Goal: Task Accomplishment & Management: Manage account settings

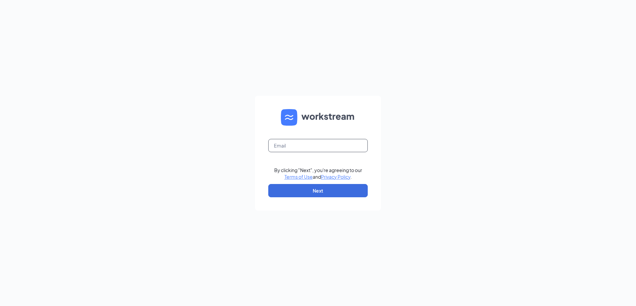
click at [323, 149] on input "text" at bounding box center [318, 145] width 100 height 13
type input "+"
type input "[EMAIL_ADDRESS][DOMAIN_NAME]"
click at [311, 195] on button "Next" at bounding box center [318, 190] width 100 height 13
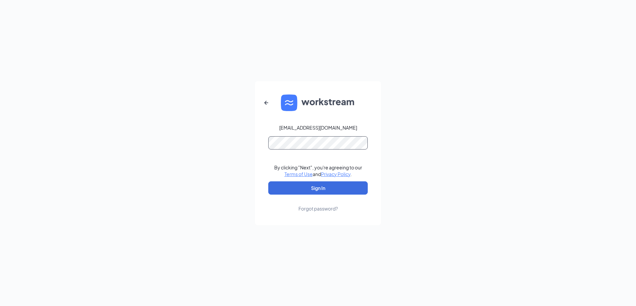
click at [268, 181] on button "Sign In" at bounding box center [318, 187] width 100 height 13
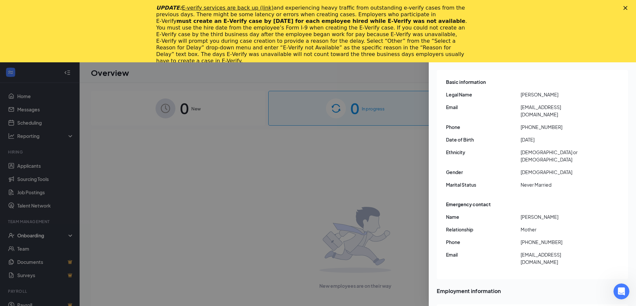
click at [628, 7] on div "Close" at bounding box center [627, 8] width 7 height 4
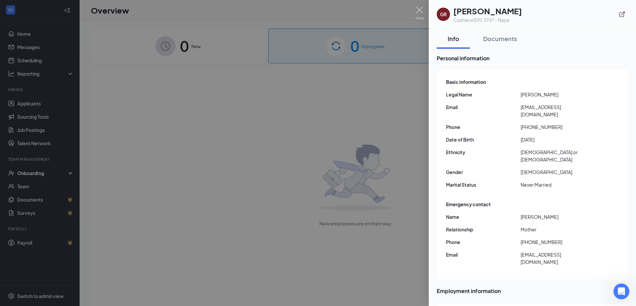
click at [233, 124] on div at bounding box center [318, 153] width 636 height 306
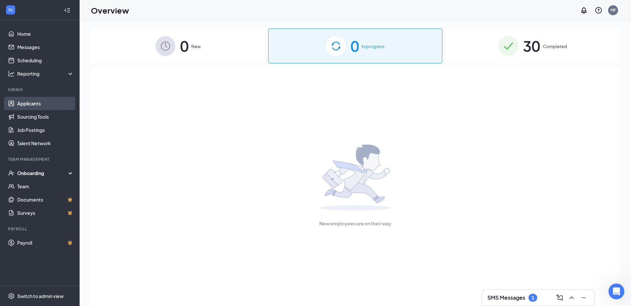
click at [26, 101] on link "Applicants" at bounding box center [45, 103] width 57 height 13
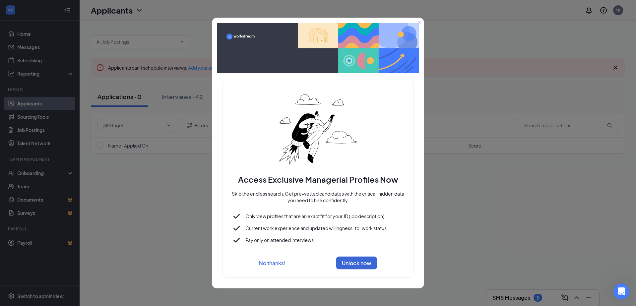
click at [275, 263] on button "No thanks!" at bounding box center [272, 263] width 27 height 7
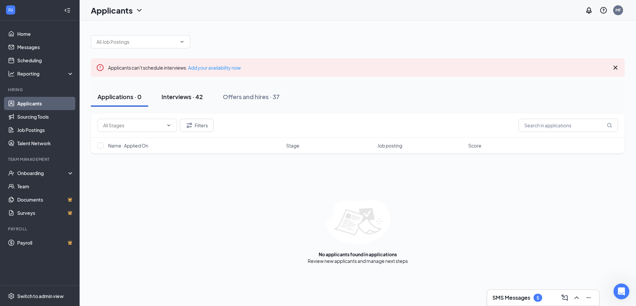
click at [179, 98] on div "Interviews · 42" at bounding box center [182, 97] width 41 height 8
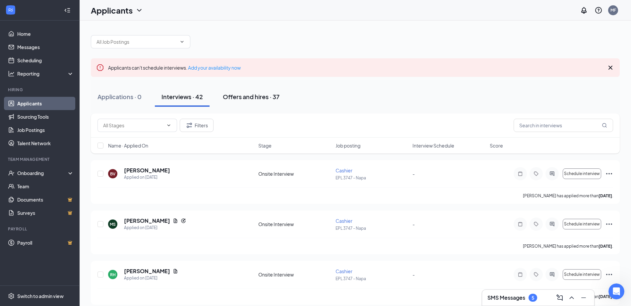
click at [271, 97] on div "Offers and hires · 37" at bounding box center [251, 97] width 57 height 8
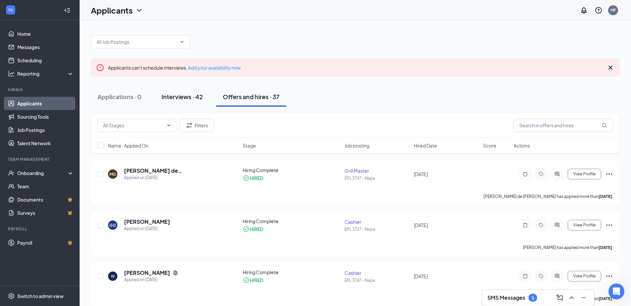
click at [175, 100] on div "Interviews · 42" at bounding box center [182, 97] width 41 height 8
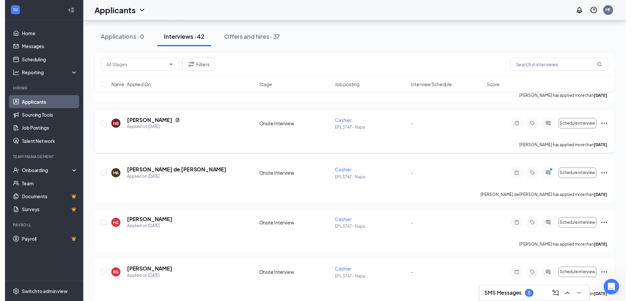
scroll to position [299, 0]
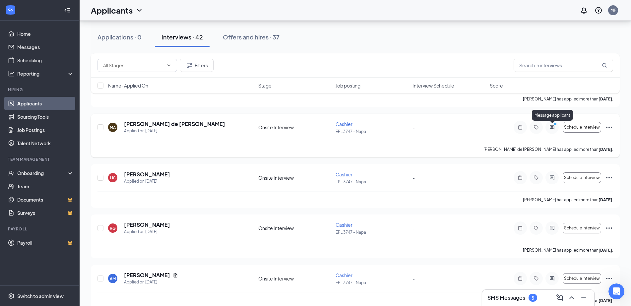
click at [551, 126] on icon "ActiveChat" at bounding box center [552, 127] width 8 height 5
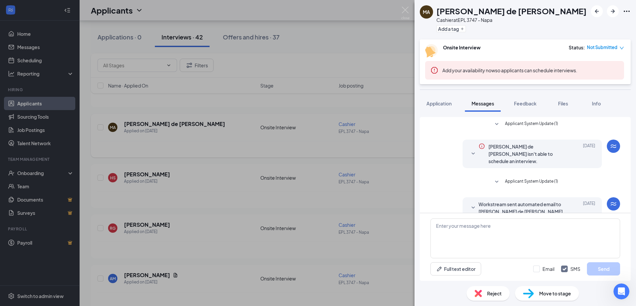
drag, startPoint x: 172, startPoint y: 142, endPoint x: 104, endPoint y: 127, distance: 69.6
click at [153, 140] on div "MA [PERSON_NAME] de [PERSON_NAME] Cashier at EPL 3747 - Napa Add a tag Onsite I…" at bounding box center [318, 153] width 636 height 306
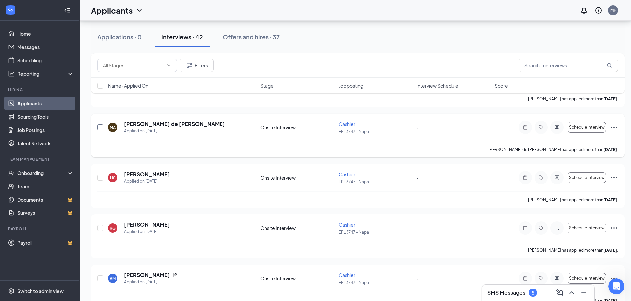
click at [100, 127] on input "checkbox" at bounding box center [101, 127] width 6 height 6
checkbox input "true"
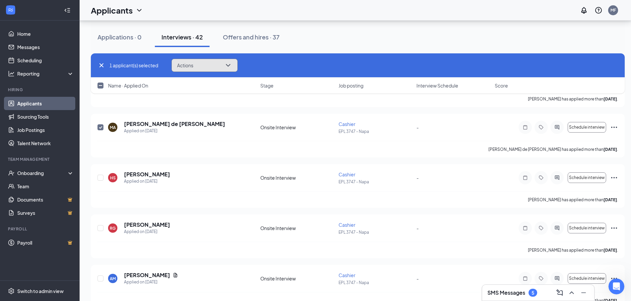
click at [235, 67] on button "Actions" at bounding box center [205, 65] width 66 height 13
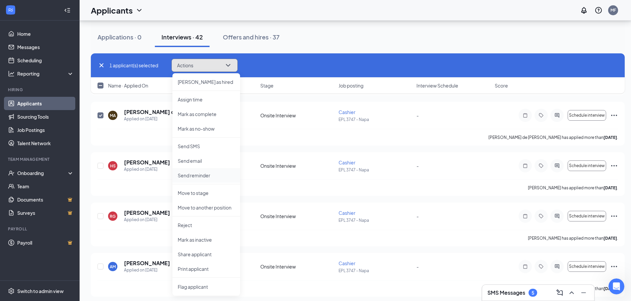
scroll to position [332, 0]
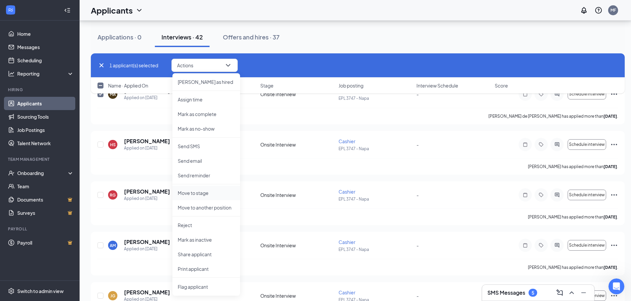
click at [205, 192] on p "Move to stage" at bounding box center [206, 193] width 57 height 7
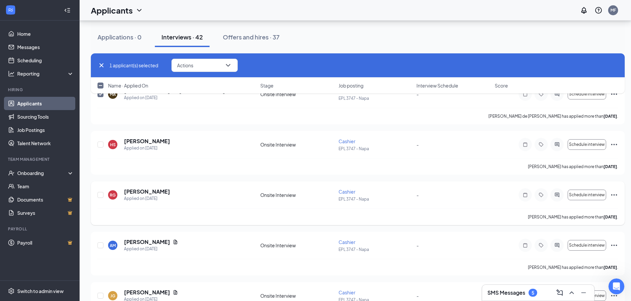
type input "Hiring Complete (final stage)"
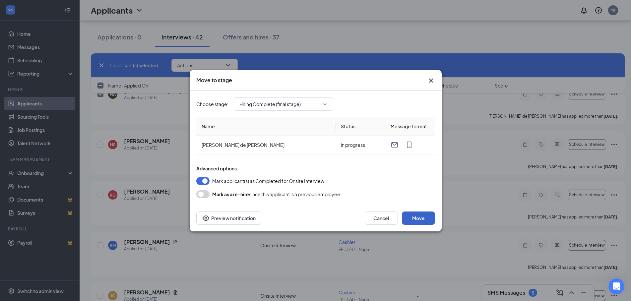
click at [423, 216] on button "Move" at bounding box center [418, 218] width 33 height 13
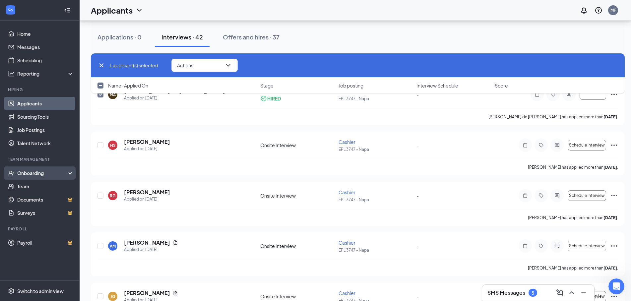
click at [45, 175] on div "Onboarding" at bounding box center [42, 173] width 51 height 7
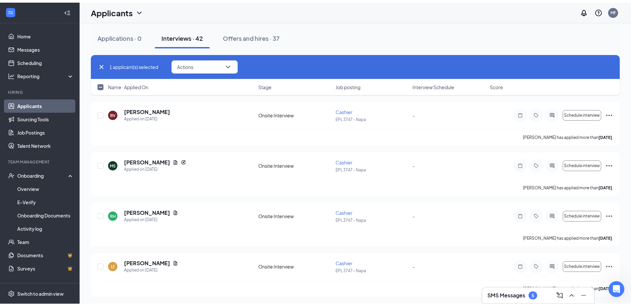
scroll to position [0, 0]
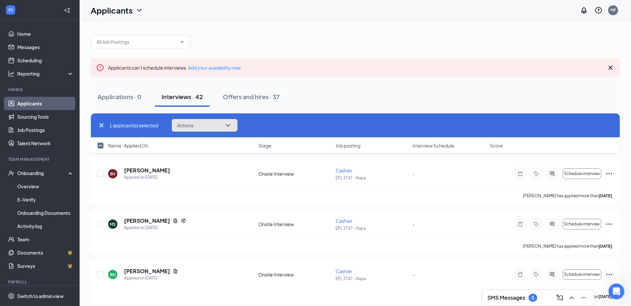
click at [231, 126] on icon "ChevronDown" at bounding box center [228, 125] width 8 height 8
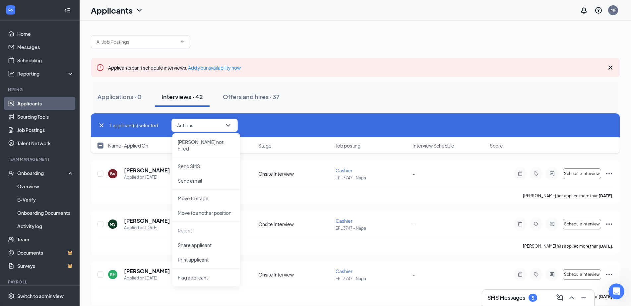
click at [143, 125] on span "1 applicant(s) selected" at bounding box center [133, 125] width 49 height 7
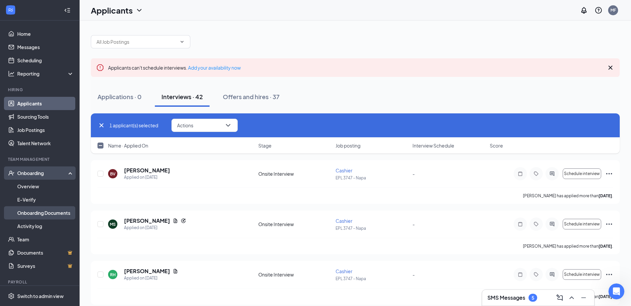
click at [45, 212] on link "Onboarding Documents" at bounding box center [45, 212] width 57 height 13
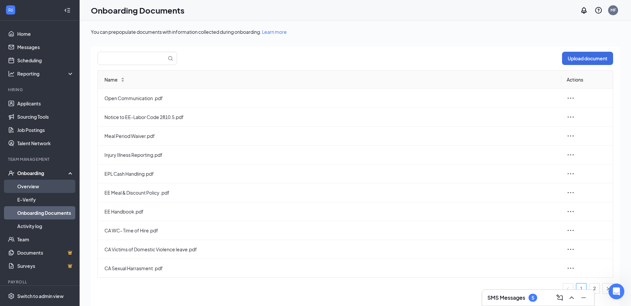
click at [36, 185] on link "Overview" at bounding box center [45, 186] width 57 height 13
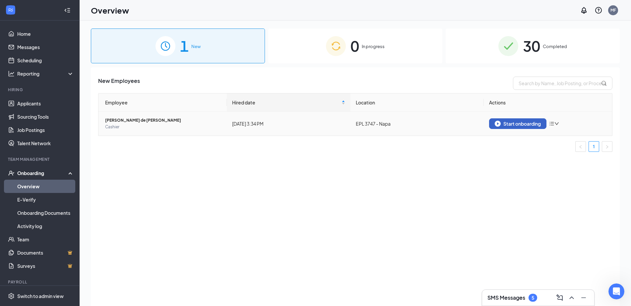
click at [519, 122] on div "Start onboarding" at bounding box center [518, 124] width 46 height 6
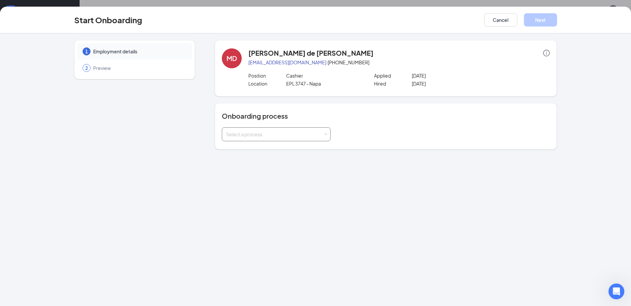
click at [309, 136] on div "Select a process" at bounding box center [274, 134] width 97 height 7
click at [280, 149] on span "General Onboarding Process" at bounding box center [257, 148] width 64 height 6
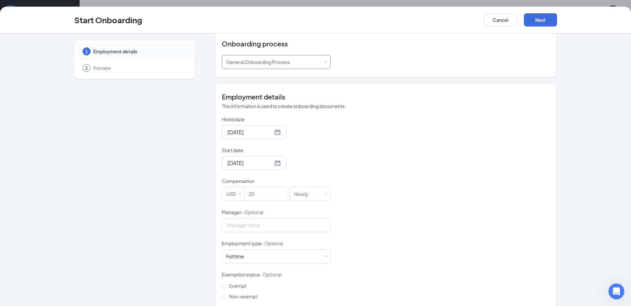
scroll to position [100, 0]
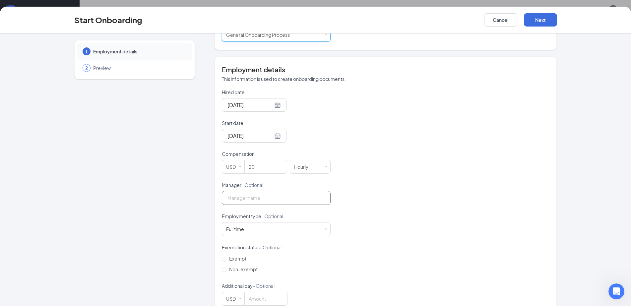
click at [272, 196] on input "Manager - Optional" at bounding box center [276, 198] width 109 height 14
type input "m"
type input "[PERSON_NAME]"
click at [270, 231] on div "Full time Works 30+ hours per week and is reasonably expected to work" at bounding box center [276, 229] width 100 height 13
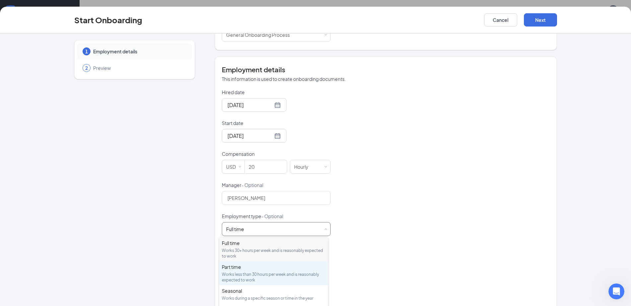
click at [257, 272] on div "Works less than 30 hours per week and is reasonably expected to work" at bounding box center [274, 277] width 104 height 11
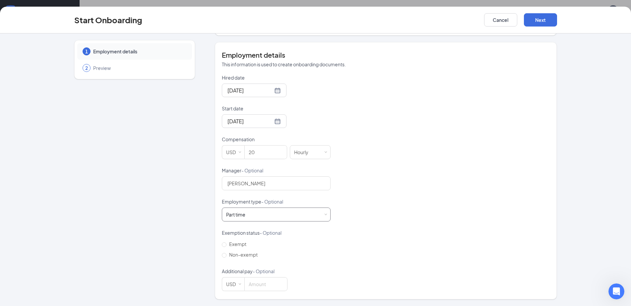
scroll to position [30, 0]
click at [261, 285] on input at bounding box center [266, 284] width 42 height 13
type input "20"
click at [536, 20] on button "Next" at bounding box center [540, 19] width 33 height 13
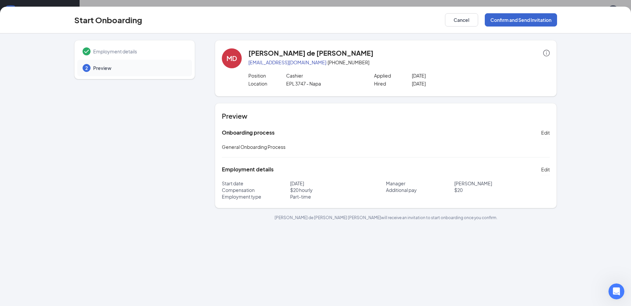
scroll to position [0, 0]
click at [515, 18] on button "Confirm and Send Invitation" at bounding box center [521, 19] width 72 height 13
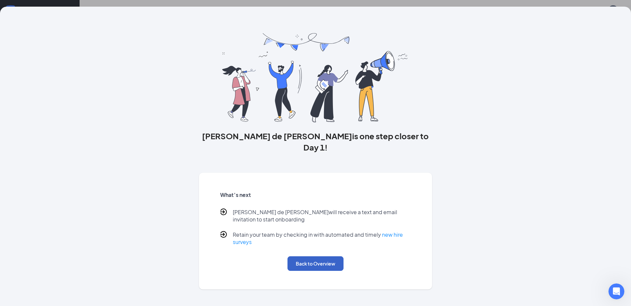
click at [312, 256] on button "Back to Overview" at bounding box center [316, 263] width 56 height 15
